Goal: Share content

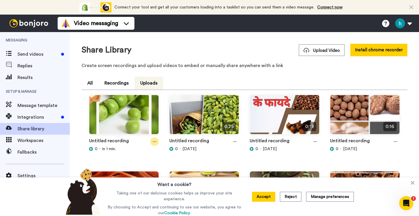
click at [153, 141] on icon at bounding box center [154, 141] width 3 height 4
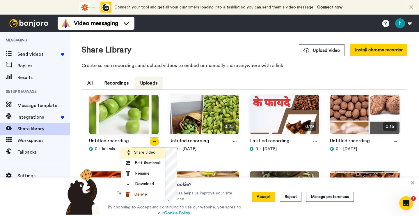
click at [147, 154] on span "Share video" at bounding box center [145, 152] width 22 height 6
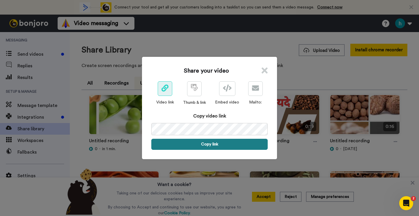
click at [200, 143] on button "Copy link" at bounding box center [209, 144] width 116 height 11
